Goal: Information Seeking & Learning: Learn about a topic

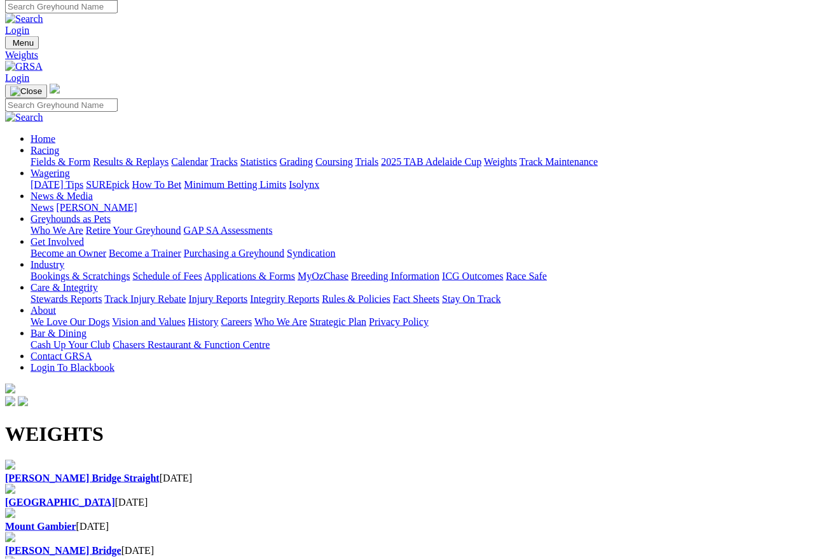
scroll to position [5, 0]
click at [50, 156] on link "Fields & Form" at bounding box center [61, 161] width 60 height 11
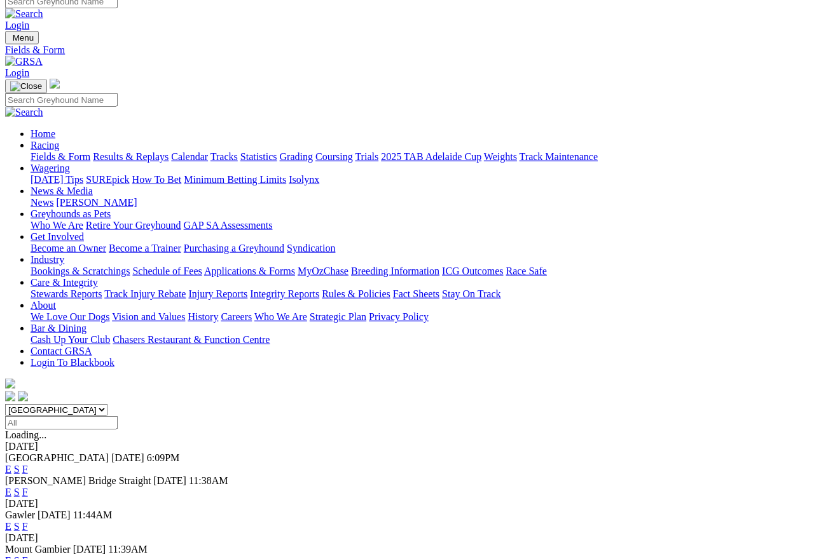
scroll to position [10, 0]
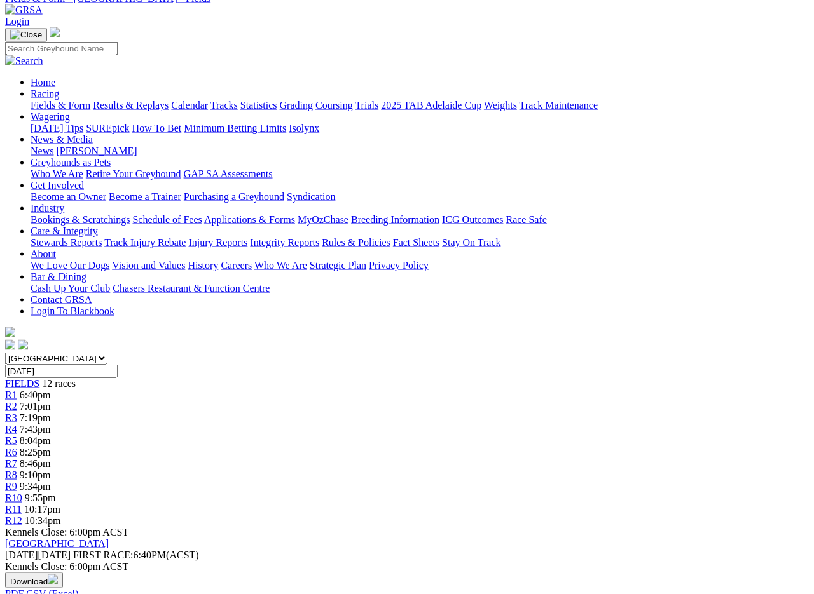
scroll to position [64, 0]
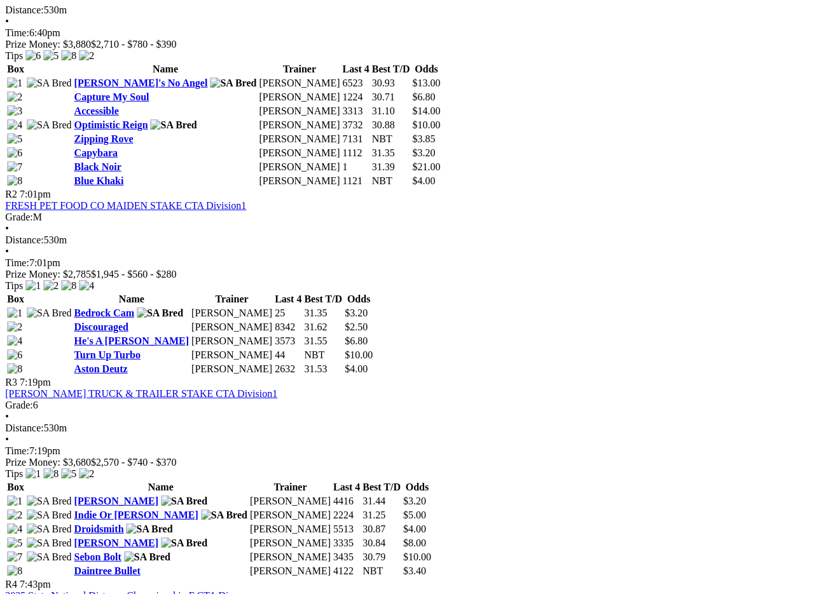
scroll to position [721, 157]
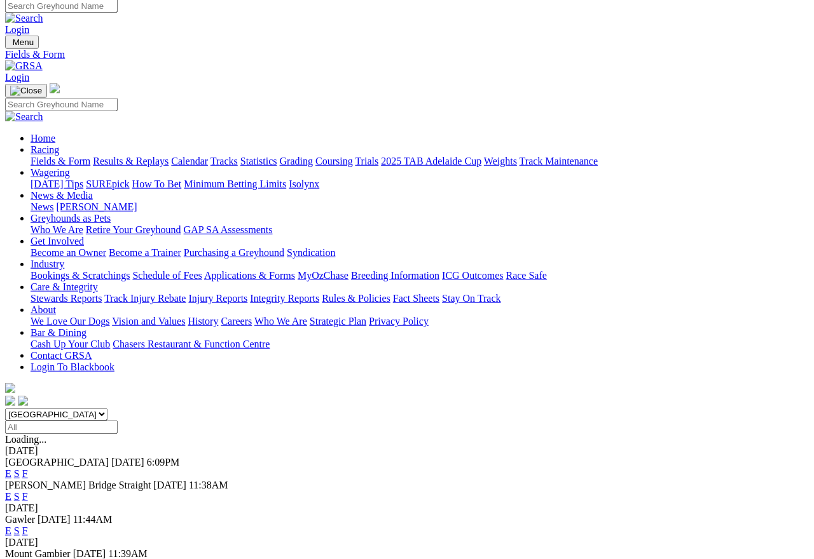
scroll to position [6, 0]
click at [28, 491] on link "F" at bounding box center [25, 496] width 6 height 11
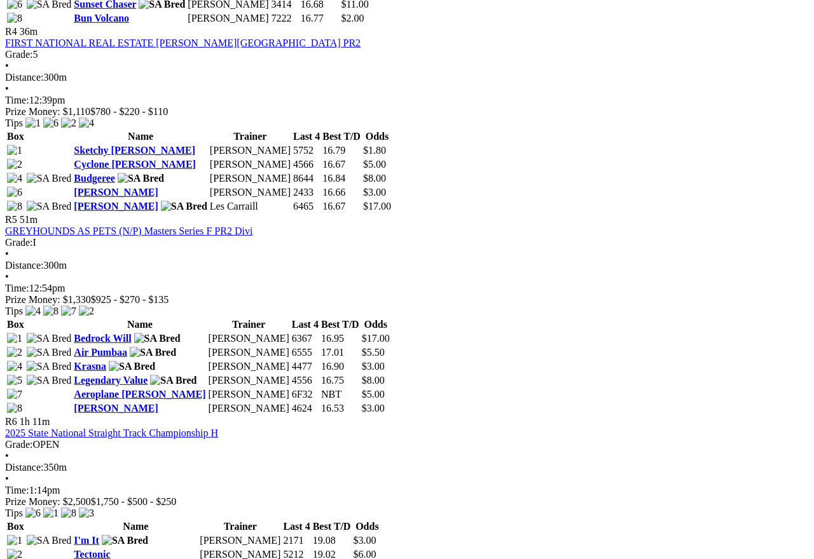
scroll to position [1213, 0]
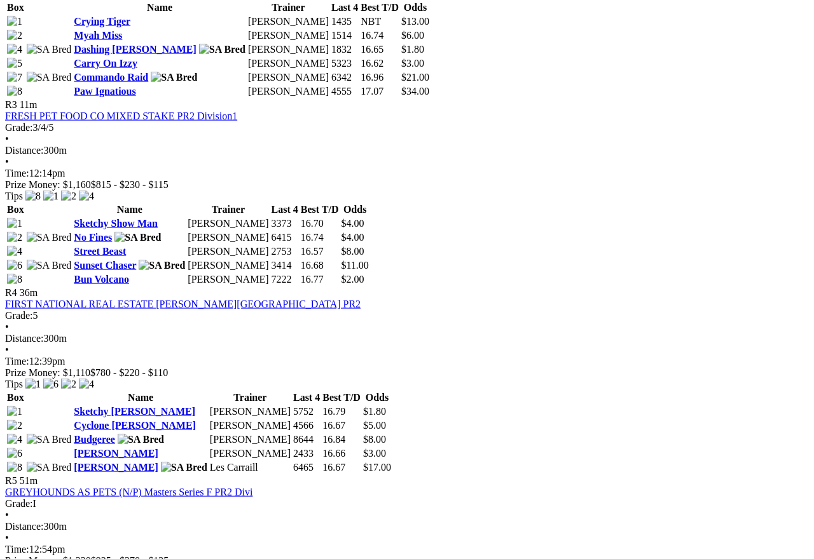
scroll to position [957, 0]
